Goal: Communication & Community: Answer question/provide support

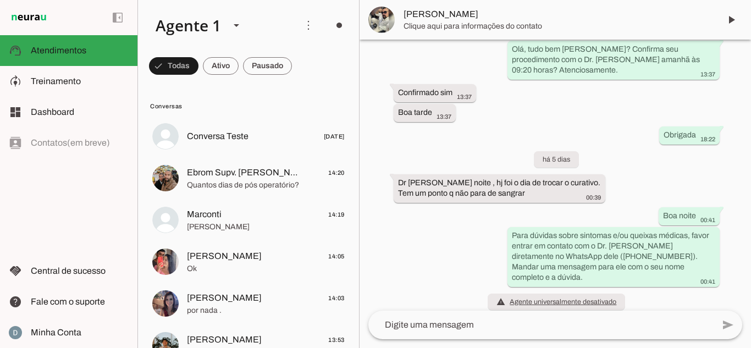
scroll to position [1058, 0]
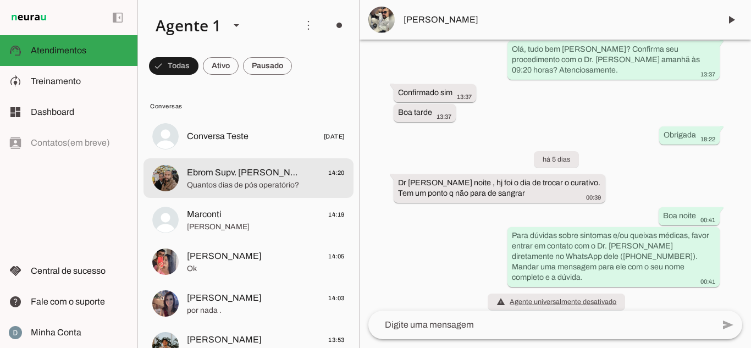
click at [208, 156] on md-item "Ebrom Supv. [PERSON_NAME] 14:20 Quantos dias de pós operatório?" at bounding box center [249, 137] width 210 height 40
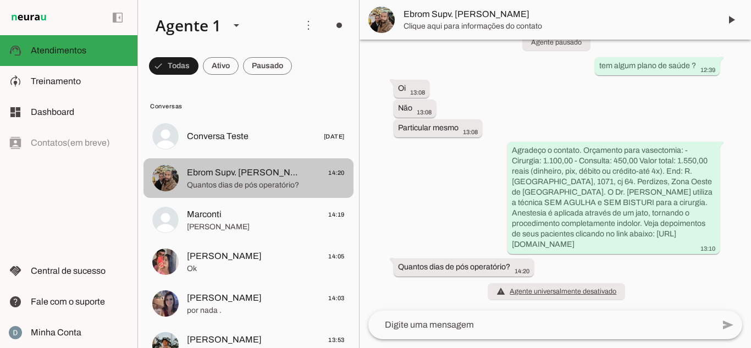
scroll to position [179, 0]
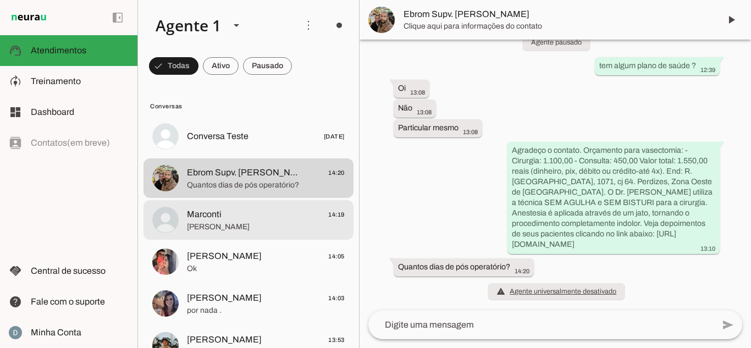
click at [215, 228] on span "[PERSON_NAME]" at bounding box center [266, 227] width 158 height 11
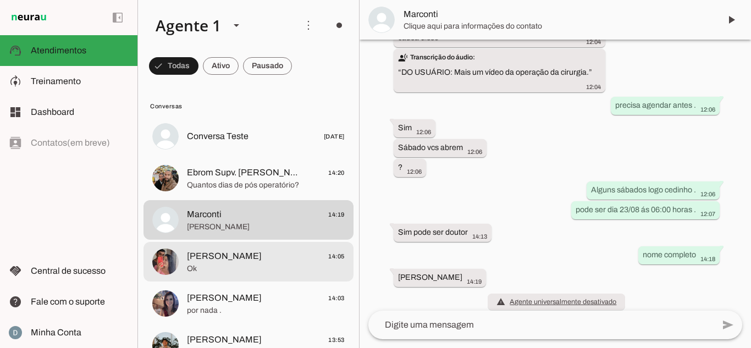
click at [223, 270] on span "Ok" at bounding box center [266, 268] width 158 height 11
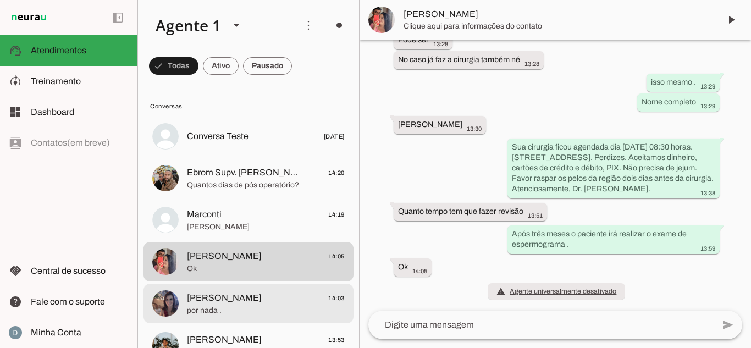
scroll to position [110, 0]
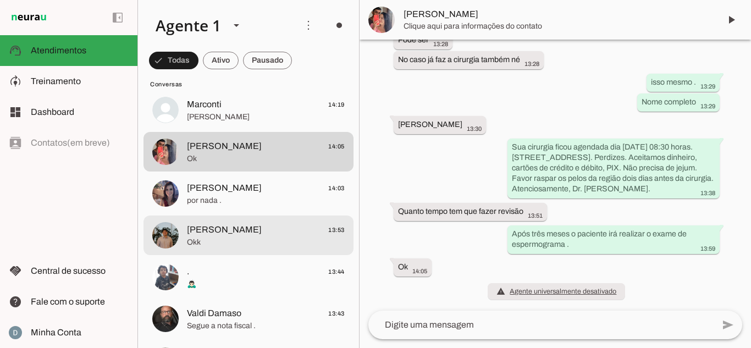
click at [232, 224] on span "[PERSON_NAME]" at bounding box center [224, 229] width 75 height 13
